Goal: Task Accomplishment & Management: Manage account settings

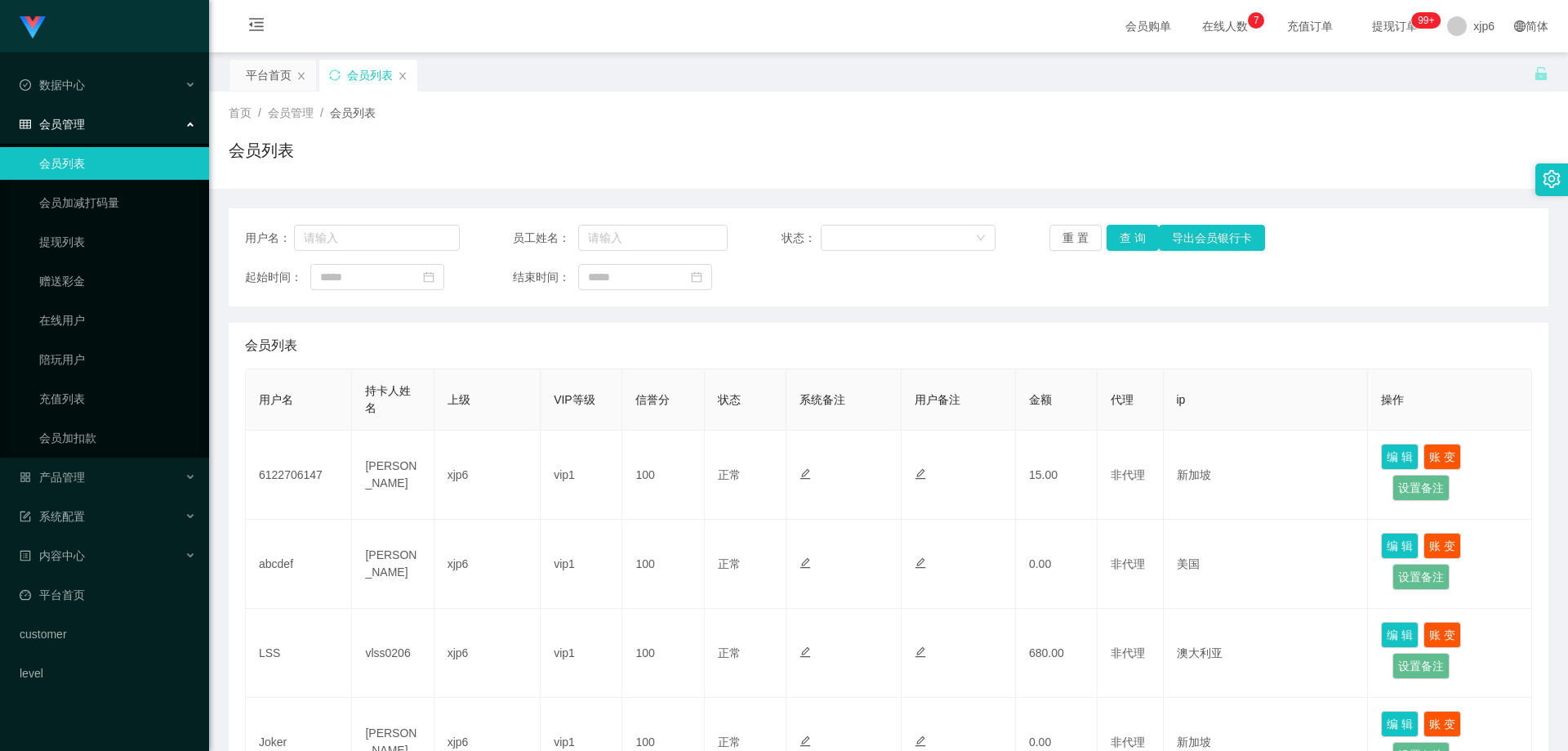
click at [108, 149] on link "会员列表" at bounding box center [117, 163] width 156 height 32
click at [107, 150] on link "会员列表" at bounding box center [117, 163] width 156 height 32
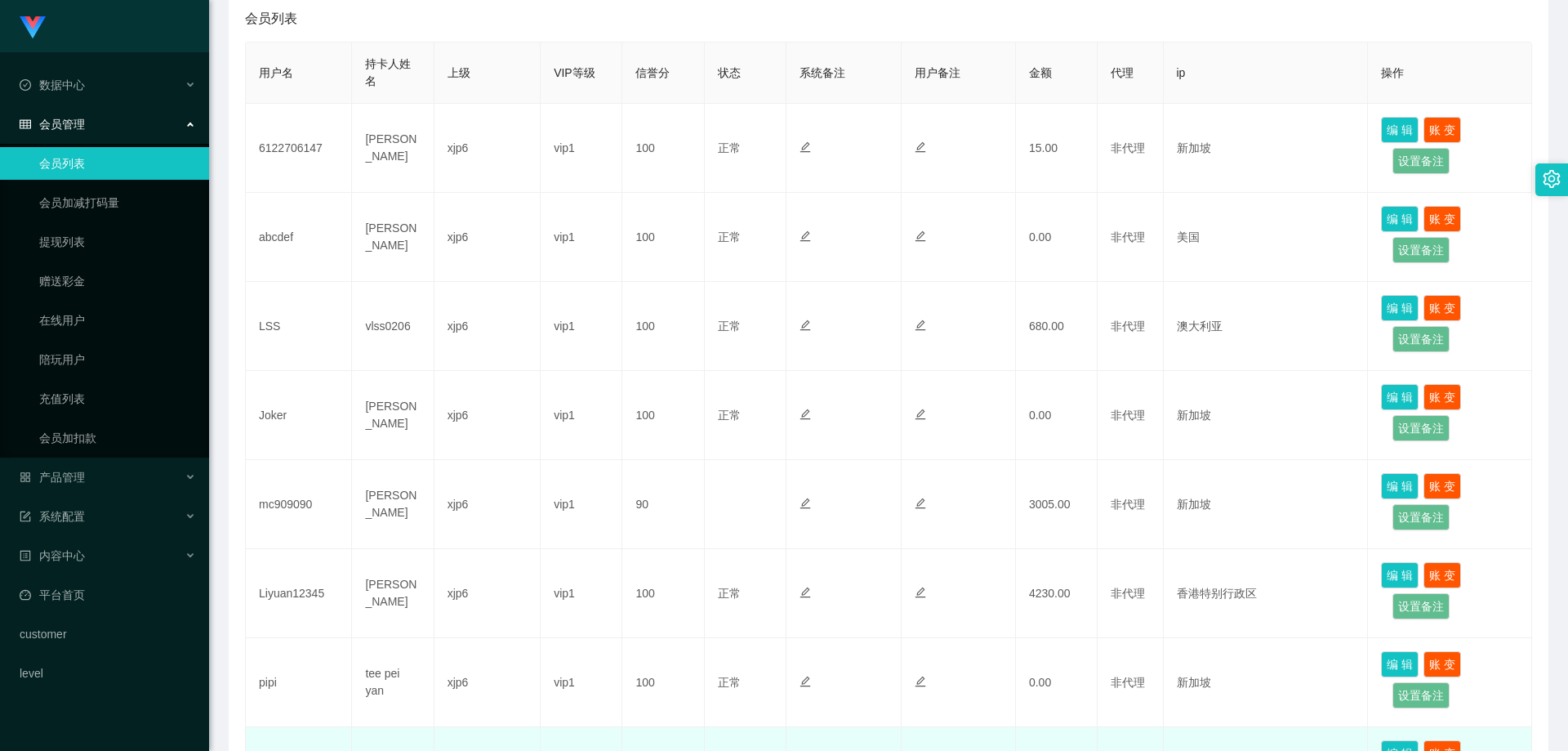
scroll to position [654, 0]
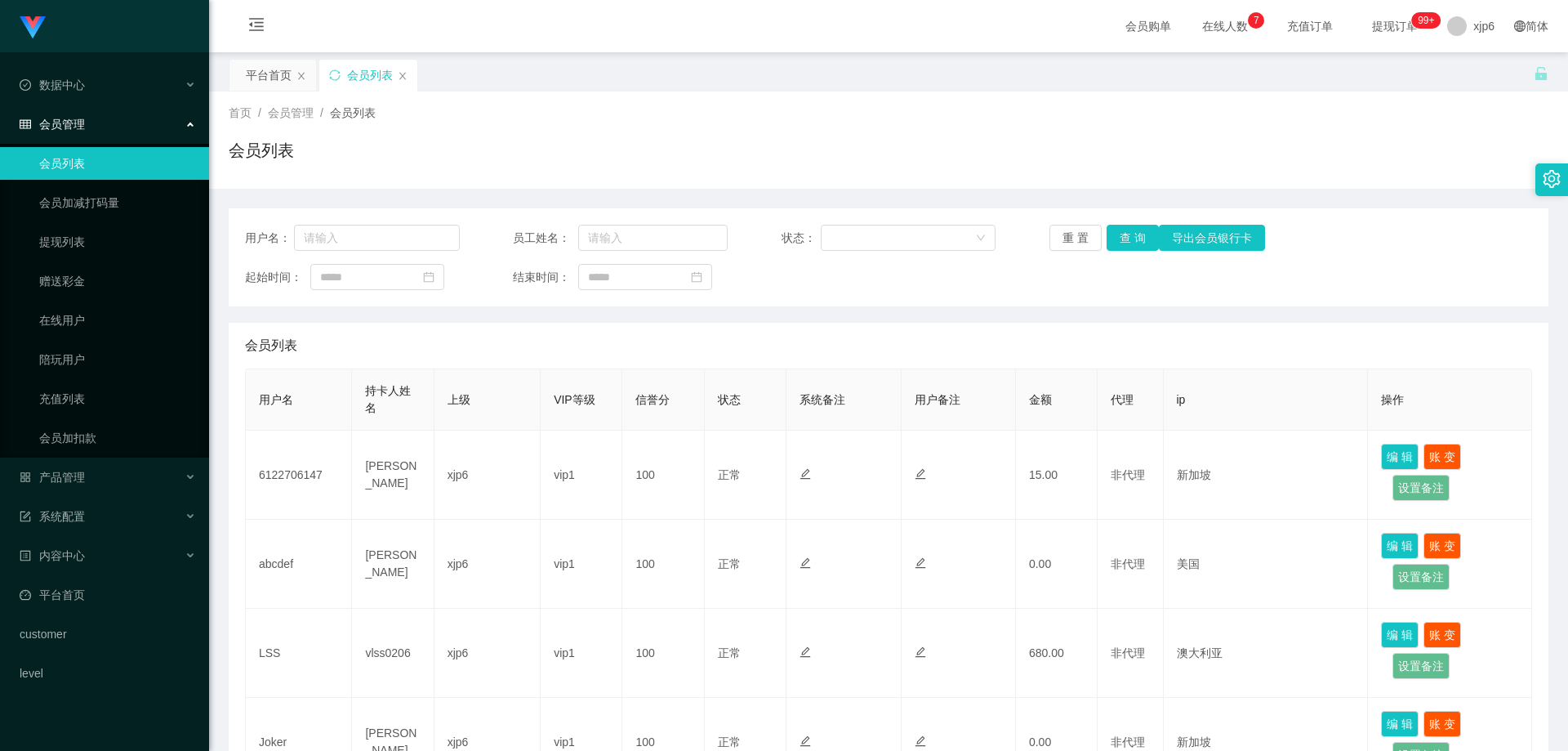
click at [1354, 108] on div "首页 / 会员管理 / 会员列表 /" at bounding box center [888, 113] width 1319 height 18
click at [1473, 34] on span "xjp6" at bounding box center [1483, 26] width 21 height 52
click at [1472, 75] on span "退出登录" at bounding box center [1473, 72] width 45 height 13
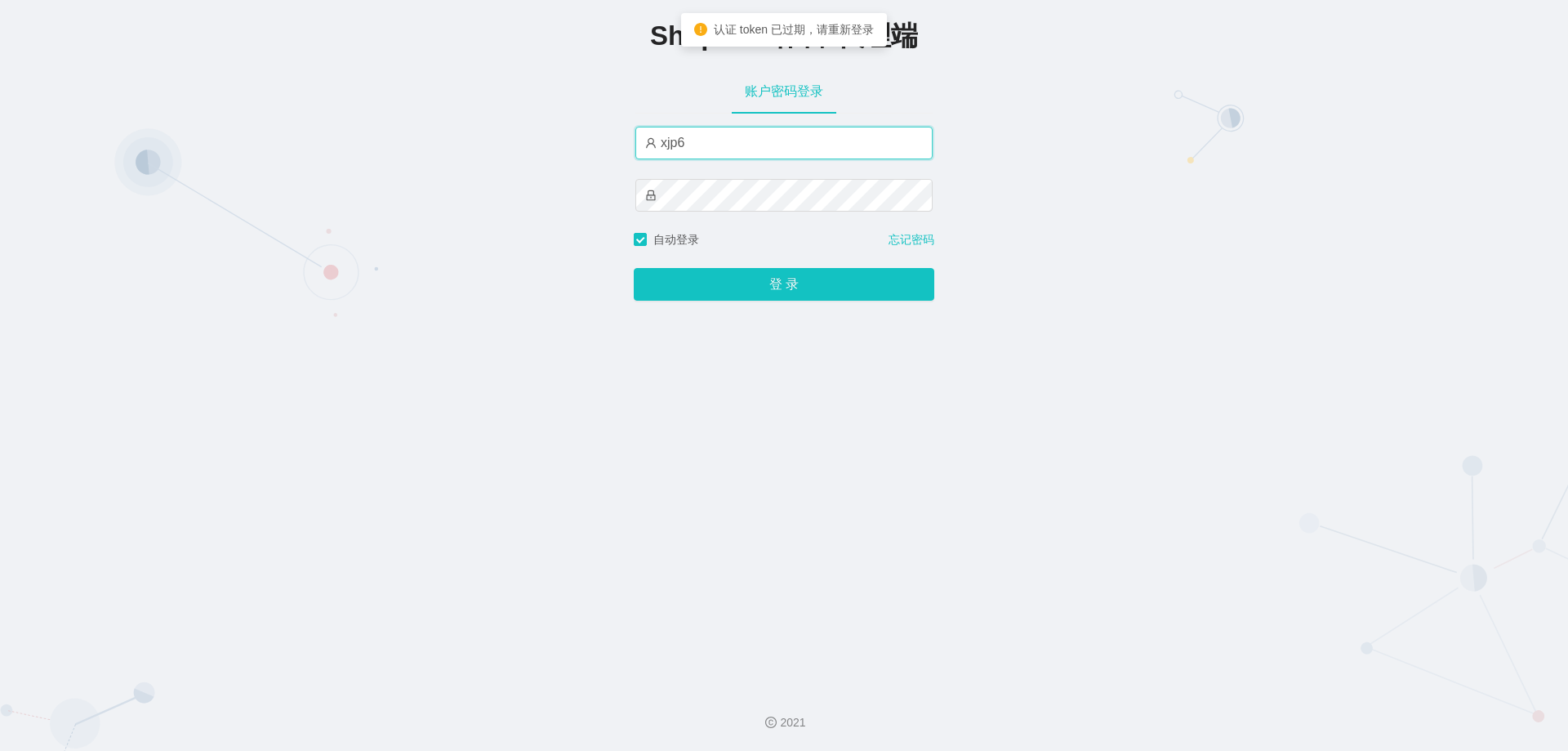
click at [688, 158] on input "xjp6" at bounding box center [783, 143] width 297 height 32
drag, startPoint x: 736, startPoint y: 135, endPoint x: 728, endPoint y: 140, distance: 9.4
click at [736, 135] on input "xjp6" at bounding box center [783, 143] width 297 height 32
drag, startPoint x: 364, startPoint y: 376, endPoint x: 456, endPoint y: 367, distance: 92.4
click at [364, 376] on div "Shopee工作台-代理端 账户密码登录 xjp 自动登录 忘记密码 登 录" at bounding box center [784, 337] width 1568 height 675
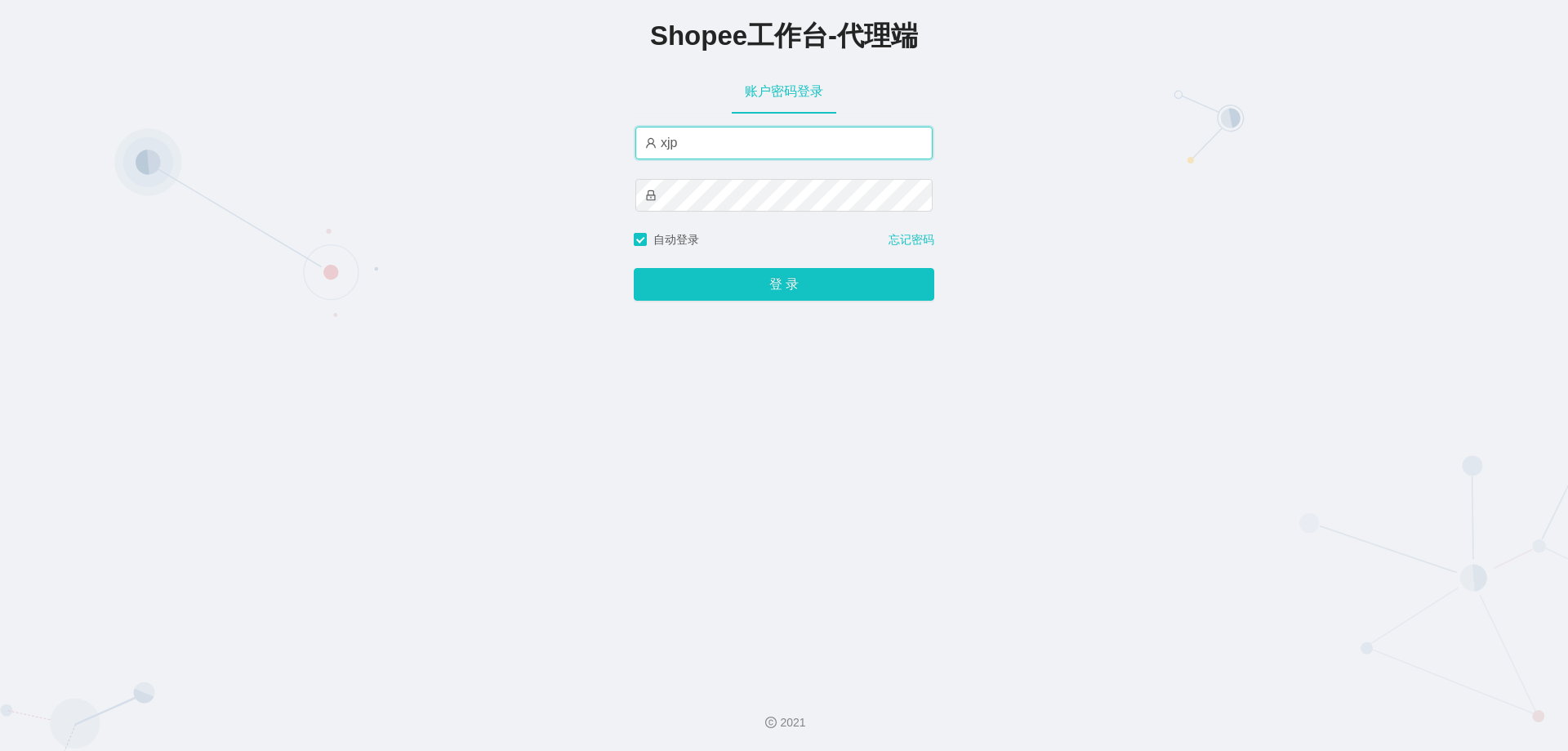
drag, startPoint x: 721, startPoint y: 149, endPoint x: 607, endPoint y: 152, distance: 114.0
click at [578, 142] on div "Shopee工作台-代理端 账户密码登录 xjp 自动登录 忘记密码 登 录" at bounding box center [784, 337] width 1568 height 675
paste input "806"
type input "xjp806"
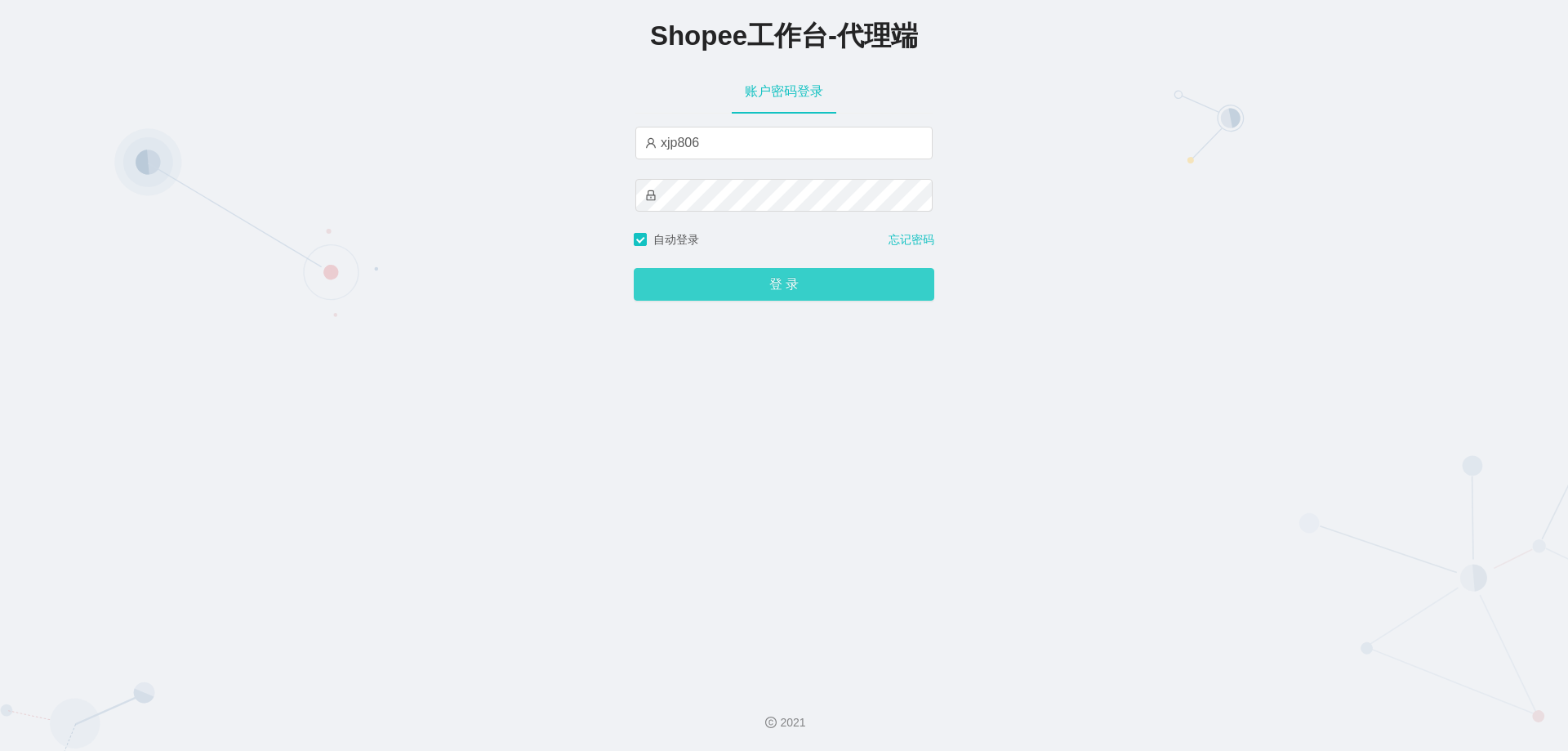
click at [798, 289] on button "登 录" at bounding box center [783, 283] width 301 height 32
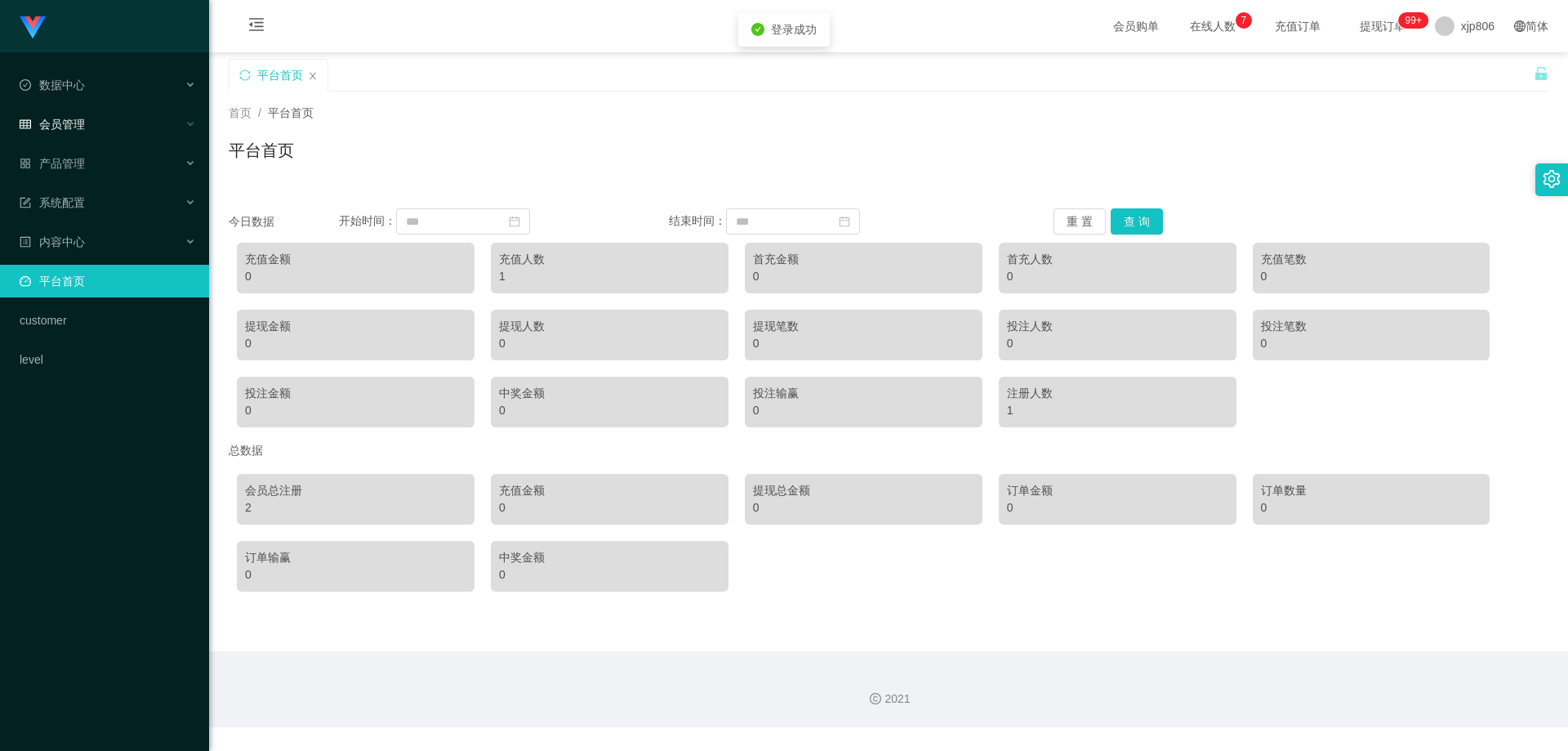
click at [68, 112] on div "会员管理" at bounding box center [105, 123] width 209 height 32
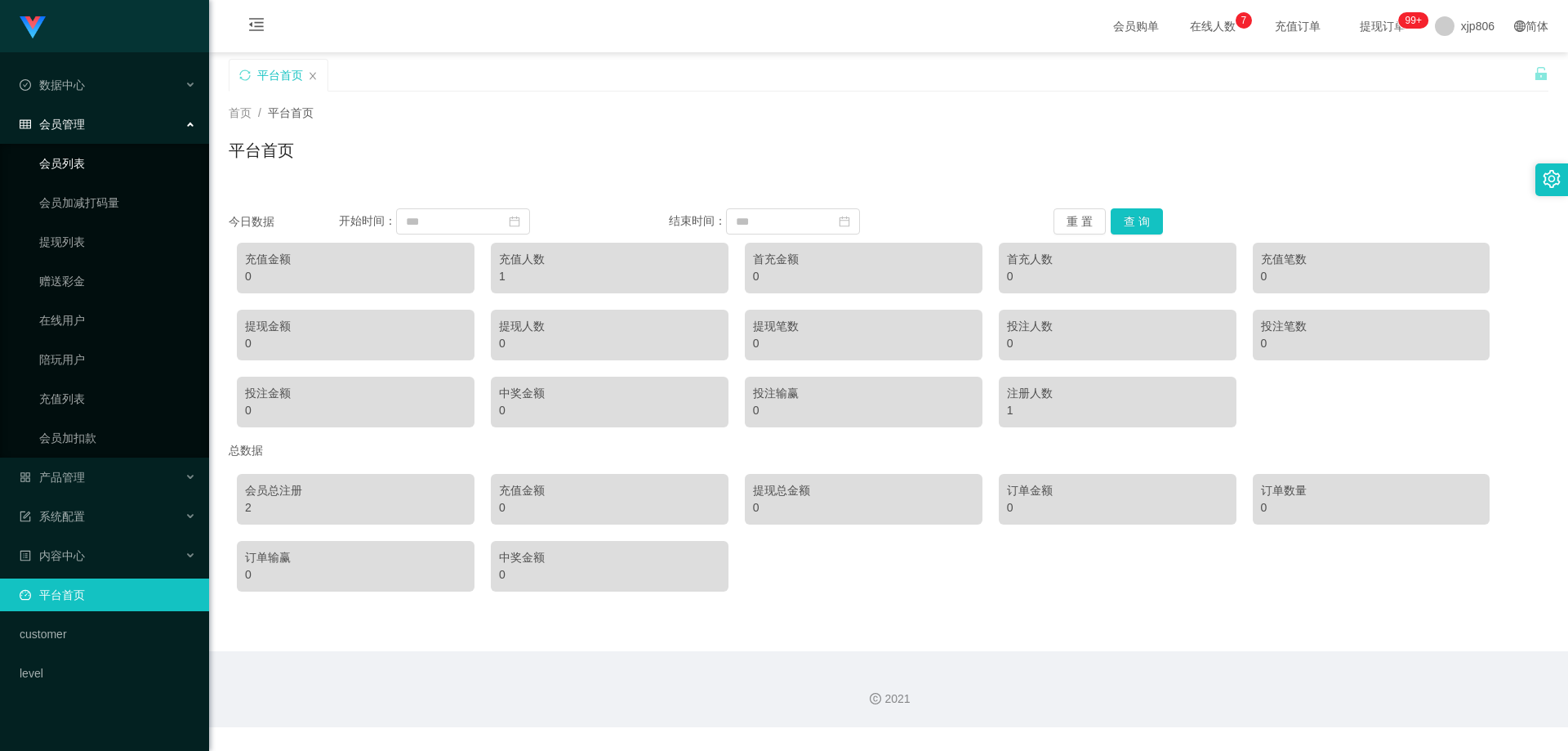
click at [80, 158] on link "会员列表" at bounding box center [117, 163] width 156 height 32
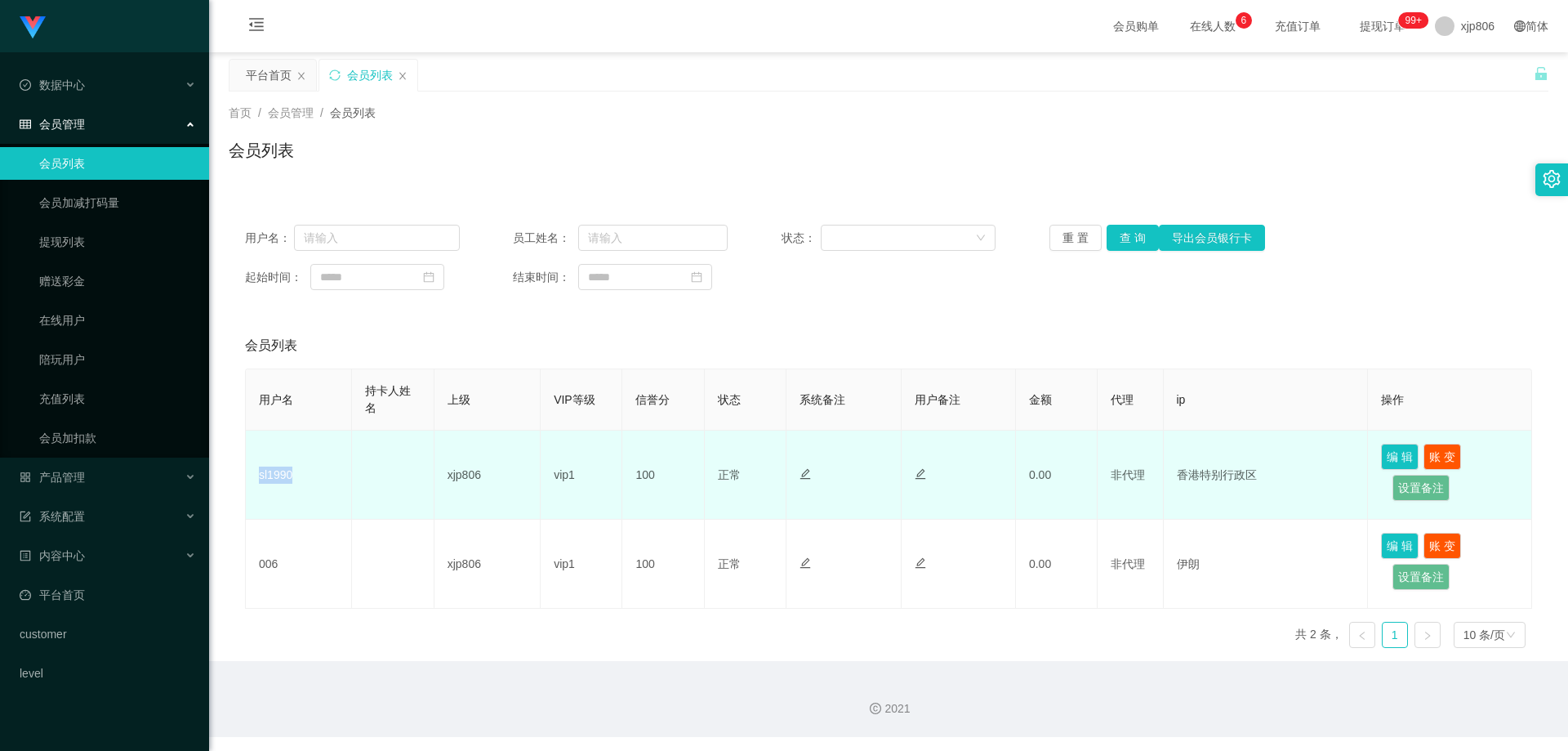
drag, startPoint x: 301, startPoint y: 475, endPoint x: 267, endPoint y: 507, distance: 46.7
click at [243, 478] on div "会员列表 用户名 持卡人姓名 上级 VIP等级 信誉分 状态 系统备注 用户备注 金额 代理 ip 操作 sl1990 xjp806 vip1 100 正常 …" at bounding box center [888, 491] width 1319 height 338
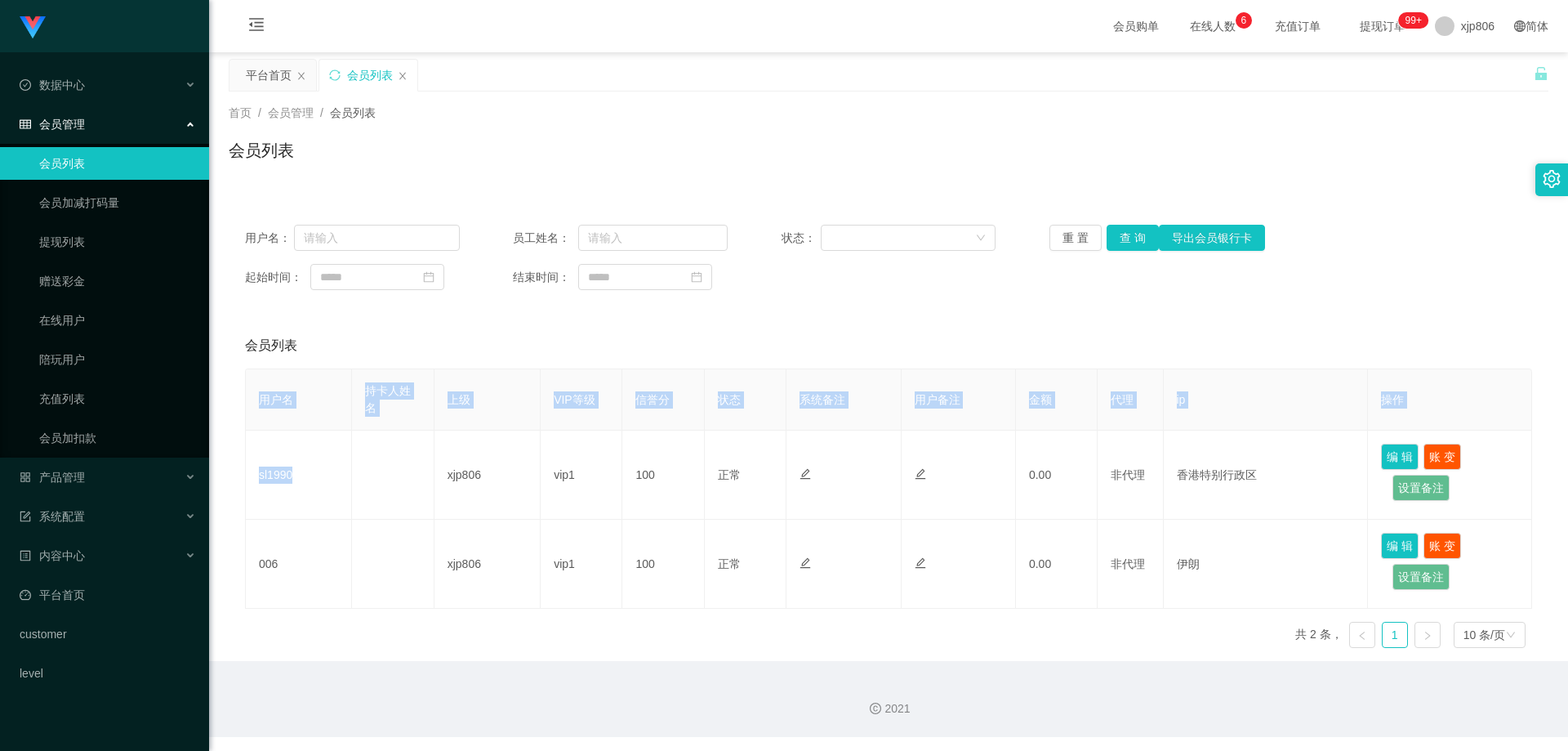
copy table "用户名 持卡人姓名 上级 VIP等级 信誉分 状态 系统备注 用户备注 金额 代理 ip 操作 sl1990"
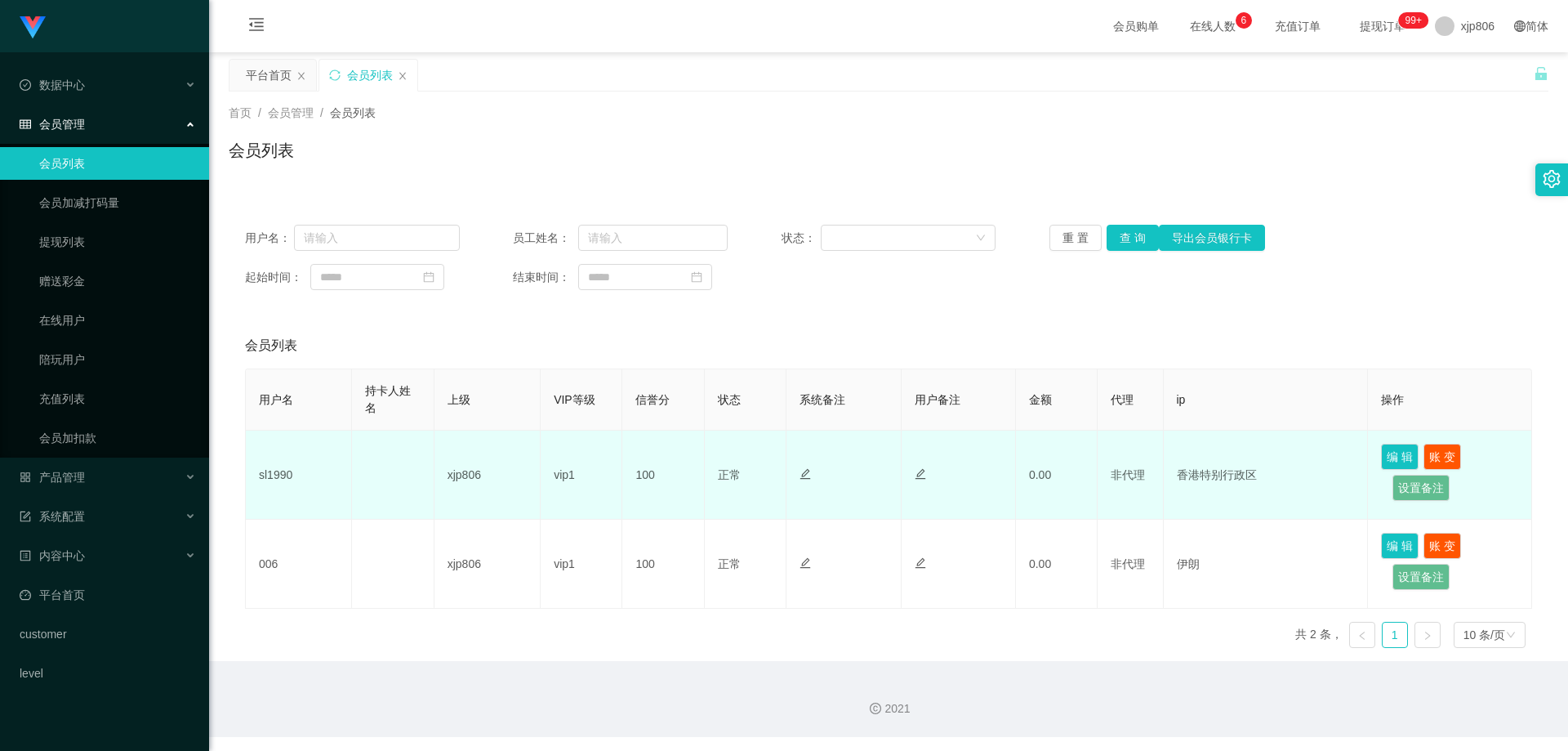
drag, startPoint x: 385, startPoint y: 498, endPoint x: 360, endPoint y: 497, distance: 25.0
click at [385, 497] on td at bounding box center [392, 475] width 81 height 89
drag, startPoint x: 299, startPoint y: 482, endPoint x: 261, endPoint y: 482, distance: 38.0
click at [261, 482] on td "sl1990" at bounding box center [298, 475] width 106 height 89
drag, startPoint x: 254, startPoint y: 480, endPoint x: 302, endPoint y: 480, distance: 48.0
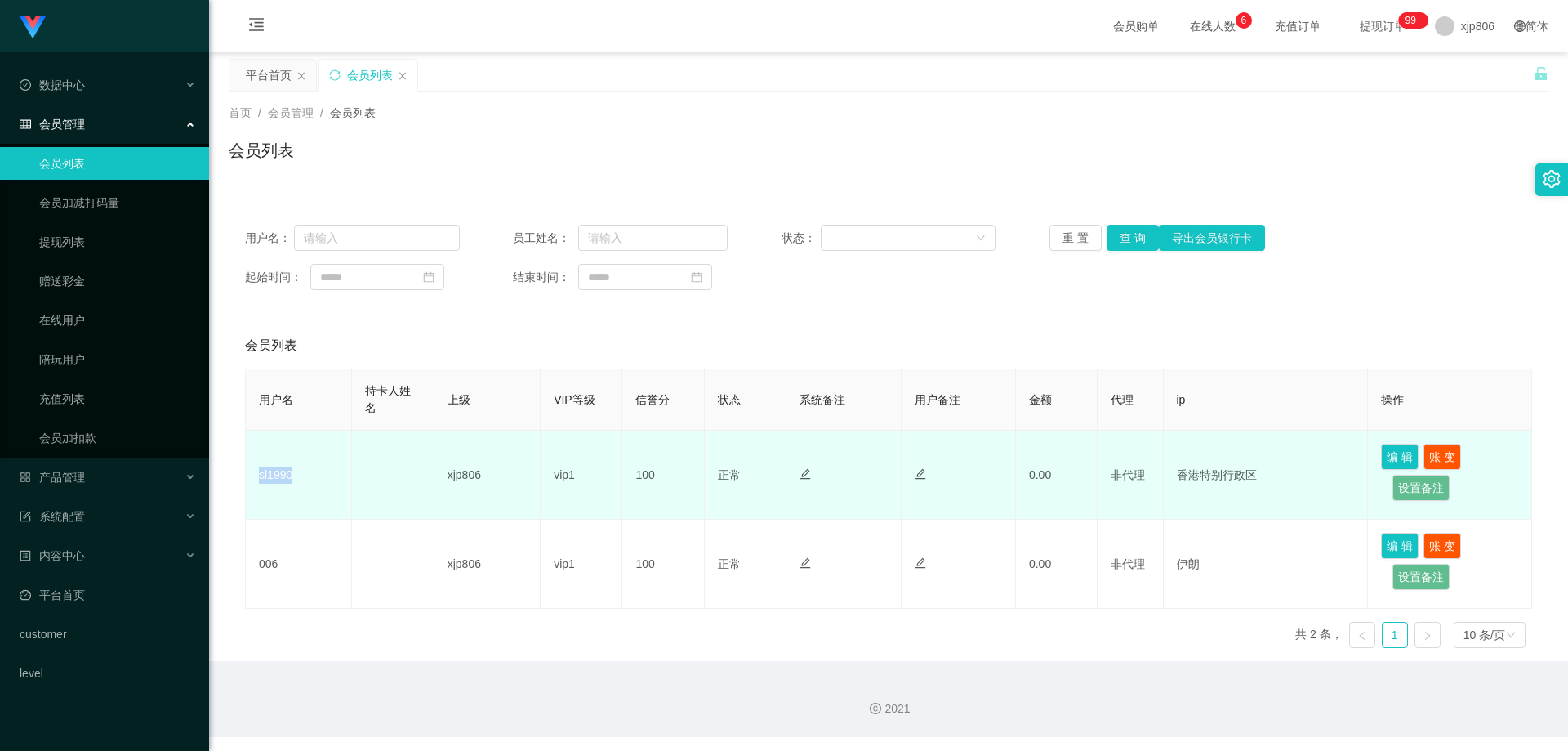
click at [302, 480] on td "sl1990" at bounding box center [298, 475] width 106 height 89
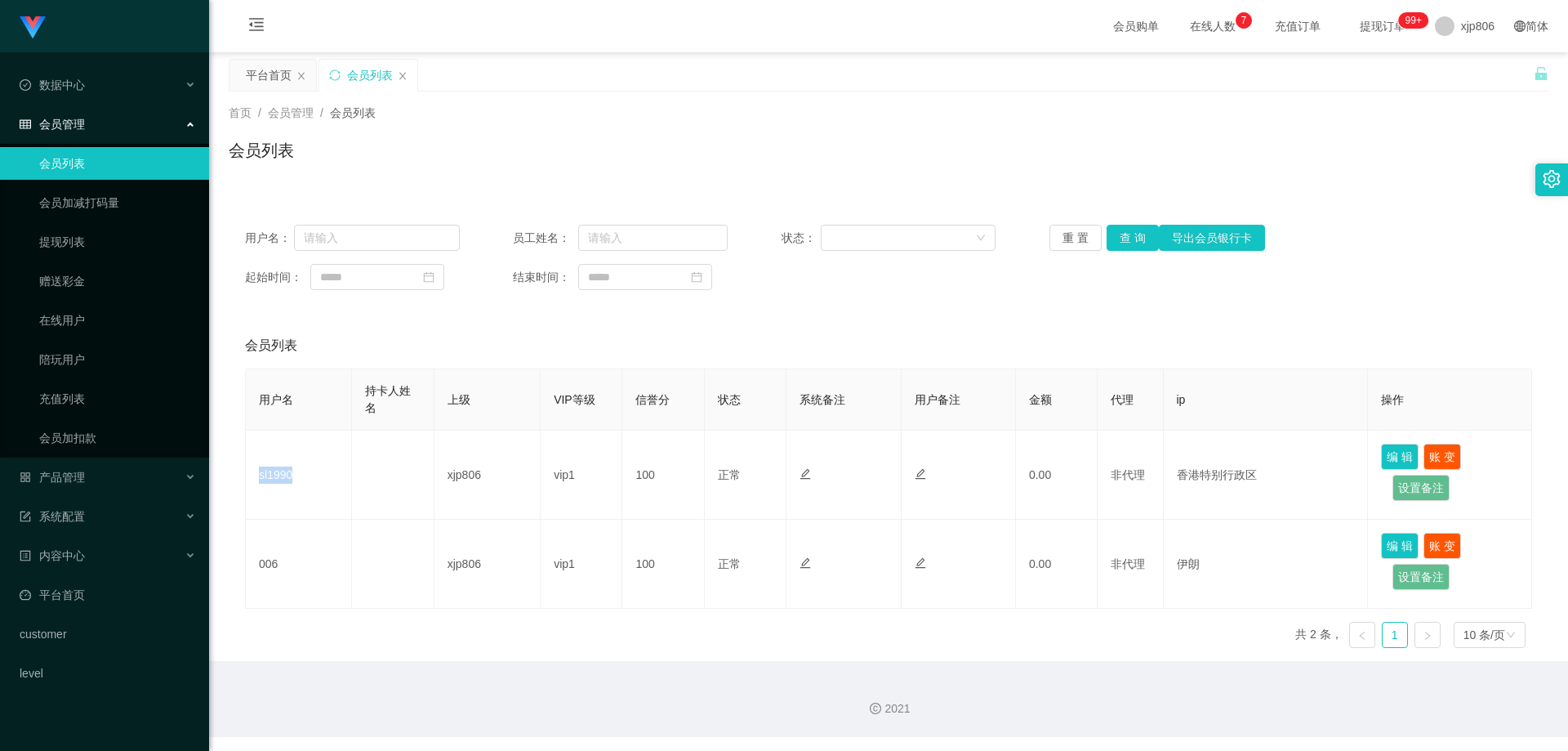
copy td "sl1990"
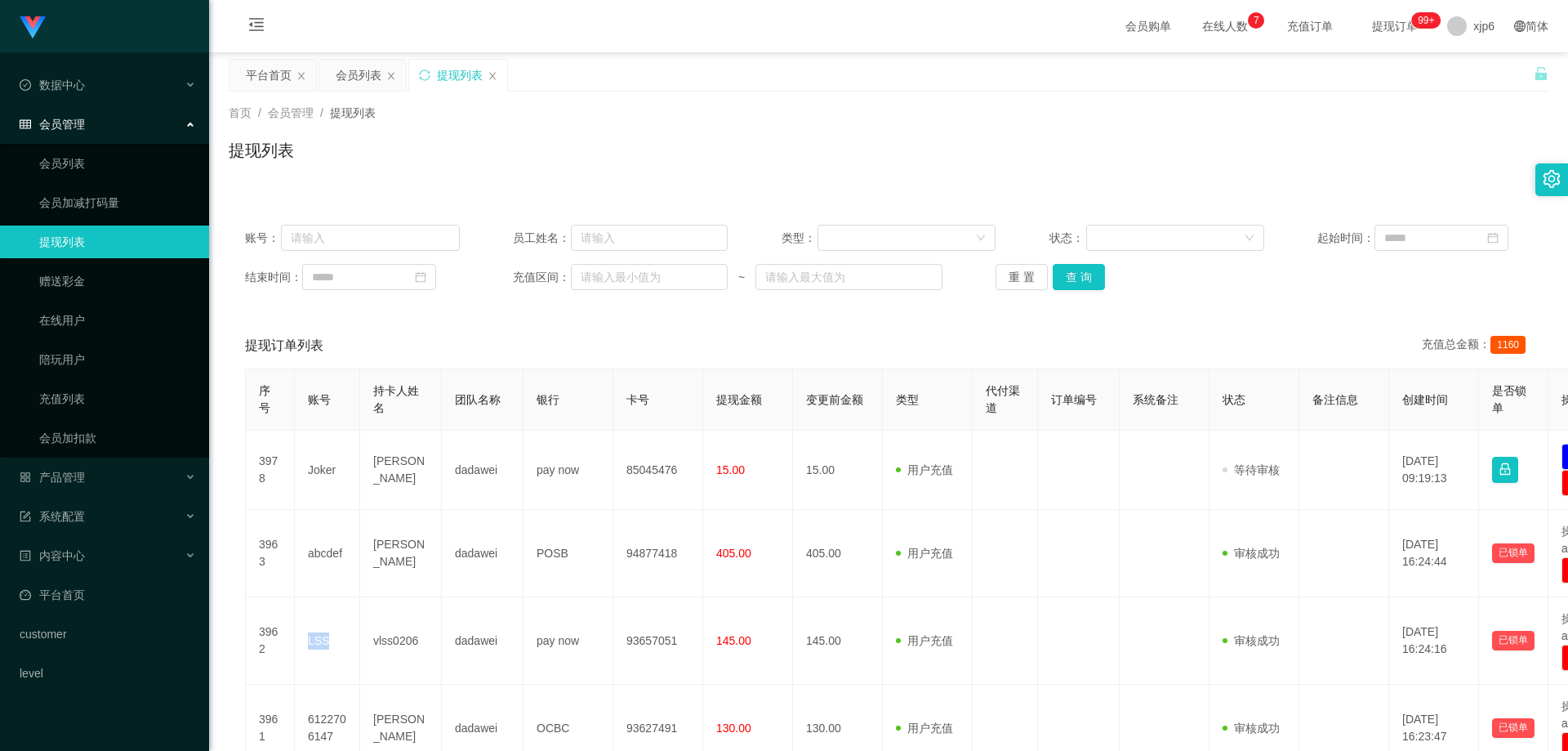
scroll to position [245, 0]
